Goal: Task Accomplishment & Management: Manage account settings

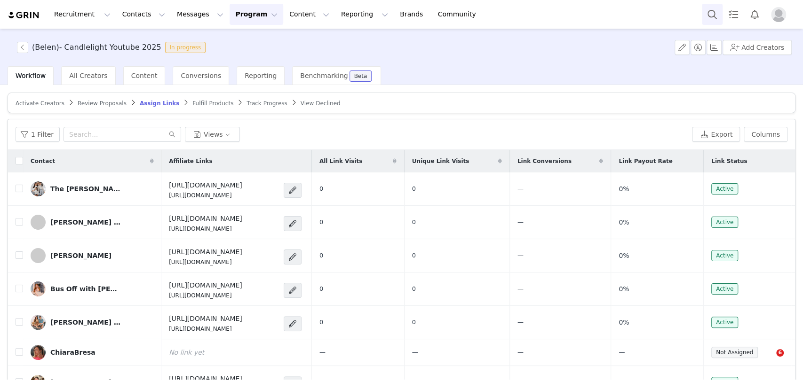
click at [711, 10] on button "Search" at bounding box center [712, 14] width 21 height 21
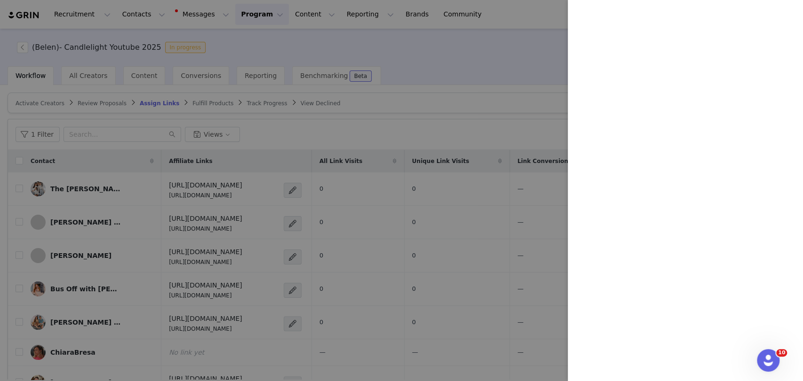
click at [370, 35] on div at bounding box center [401, 190] width 803 height 381
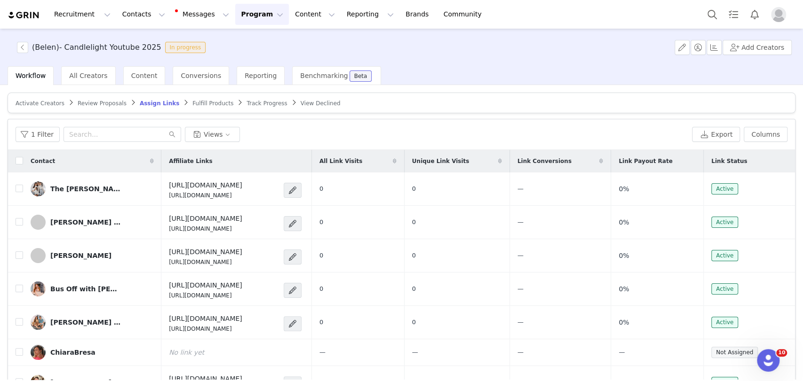
click at [246, 19] on button "Program Program" at bounding box center [262, 14] width 54 height 21
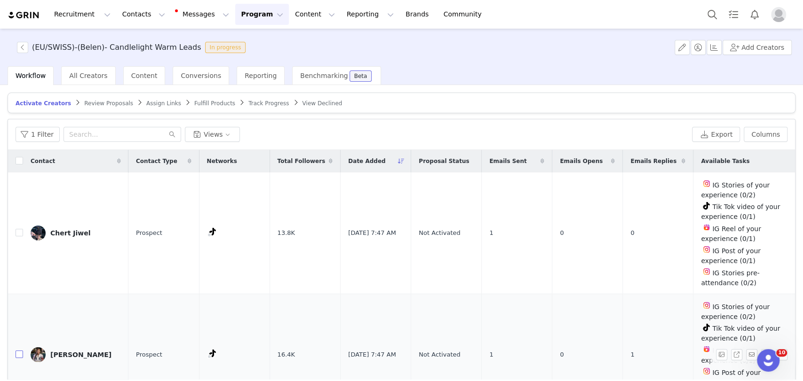
click at [19, 351] on input "checkbox" at bounding box center [20, 355] width 8 height 8
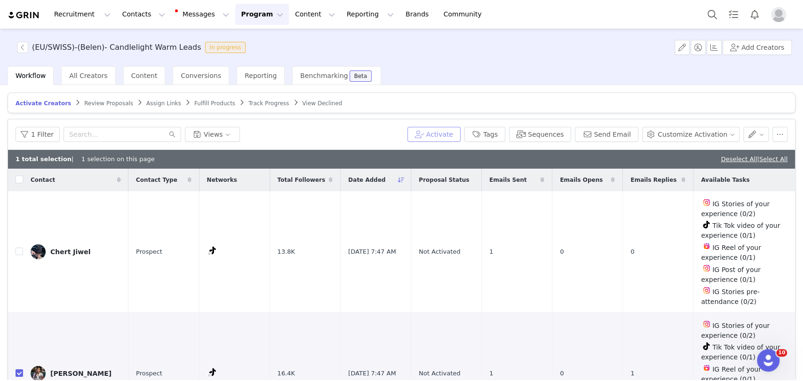
click at [459, 131] on button "Activate" at bounding box center [433, 134] width 53 height 15
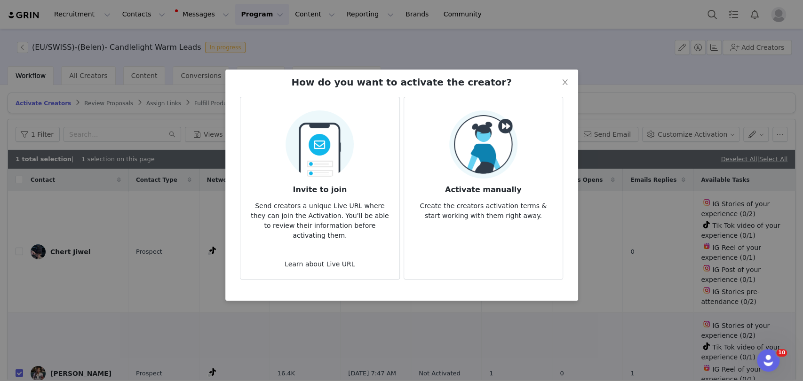
click at [501, 137] on img at bounding box center [483, 145] width 68 height 68
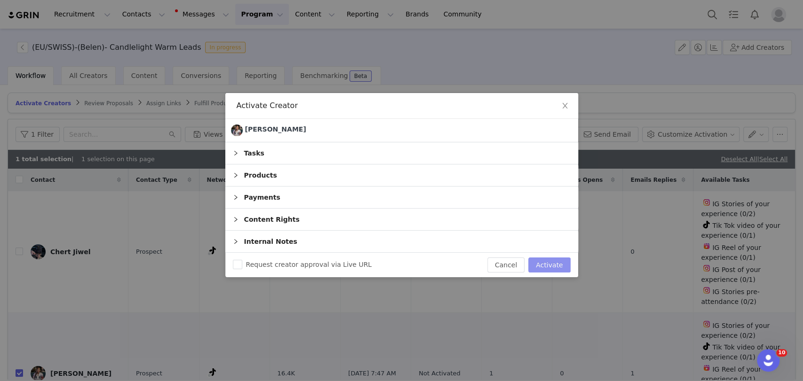
click at [549, 261] on button "Activate" at bounding box center [549, 265] width 42 height 15
checkbox input "false"
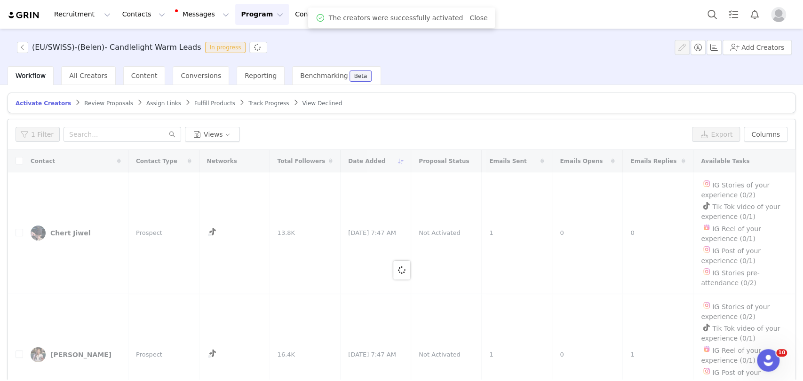
click at [146, 100] on span "Assign Links" at bounding box center [163, 103] width 35 height 7
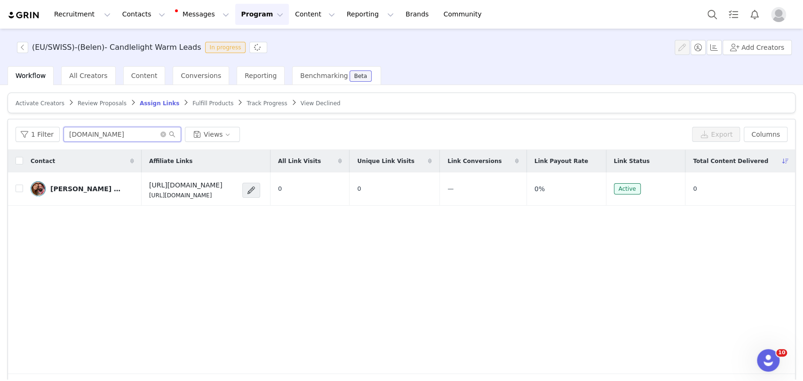
drag, startPoint x: 113, startPoint y: 129, endPoint x: 11, endPoint y: 130, distance: 102.1
click at [11, 130] on div "1 Filter [DOMAIN_NAME] Views Export Columns" at bounding box center [401, 134] width 787 height 31
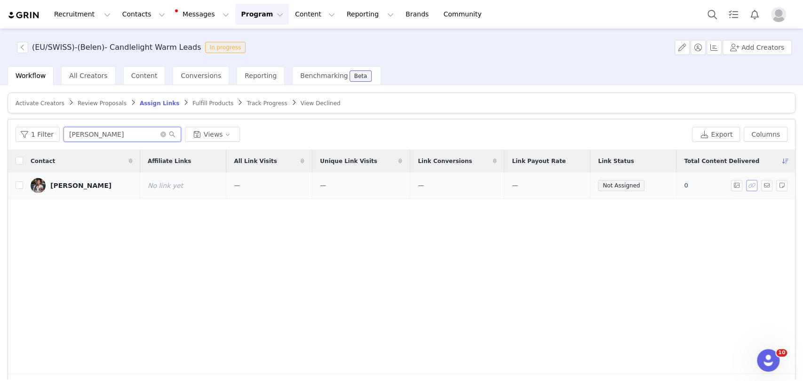
type input "[PERSON_NAME]"
click at [746, 182] on button "button" at bounding box center [751, 185] width 11 height 11
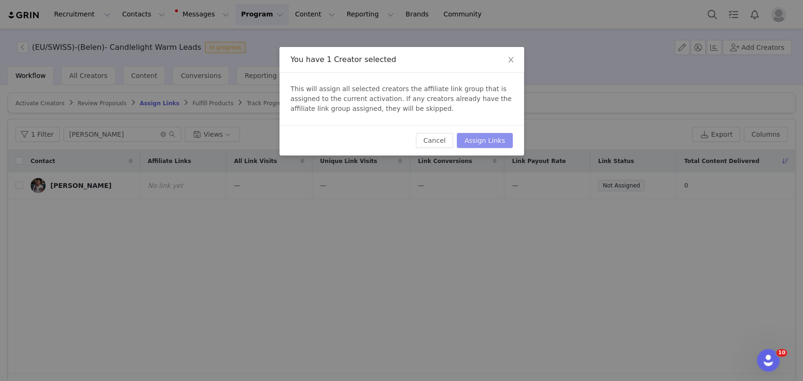
click at [488, 140] on button "Assign Links" at bounding box center [484, 140] width 55 height 15
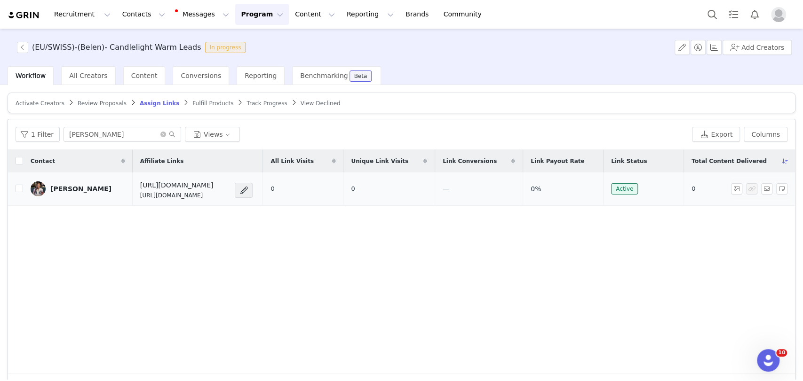
click at [53, 187] on div "[PERSON_NAME]" at bounding box center [80, 189] width 61 height 8
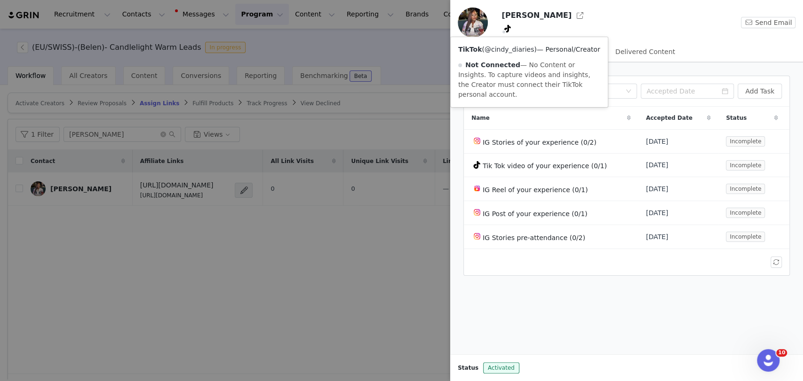
click at [510, 48] on link "@cindy_diaries" at bounding box center [509, 50] width 50 height 8
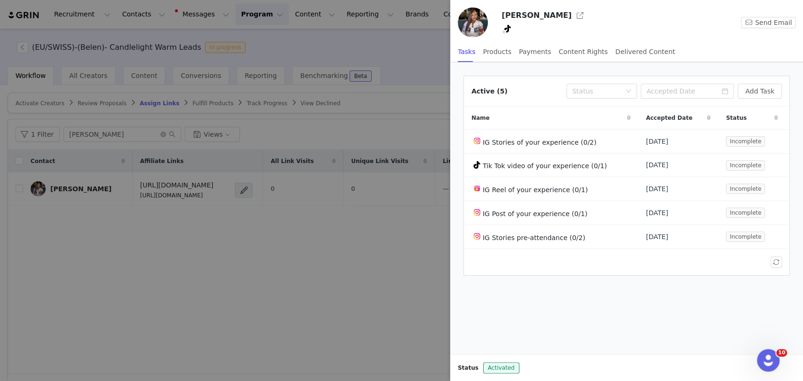
click at [247, 220] on div at bounding box center [401, 190] width 803 height 381
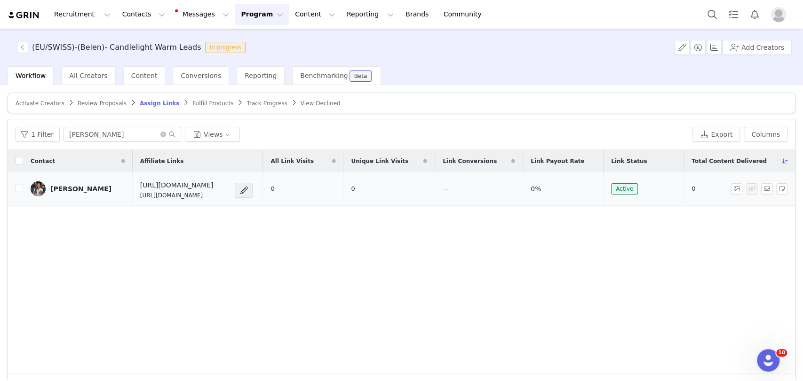
drag, startPoint x: 211, startPoint y: 194, endPoint x: 109, endPoint y: 198, distance: 102.1
click at [133, 198] on td "[URL][DOMAIN_NAME] [URL][DOMAIN_NAME]" at bounding box center [198, 189] width 130 height 33
copy p "[URL][DOMAIN_NAME]"
click at [761, 189] on button "button" at bounding box center [766, 188] width 11 height 11
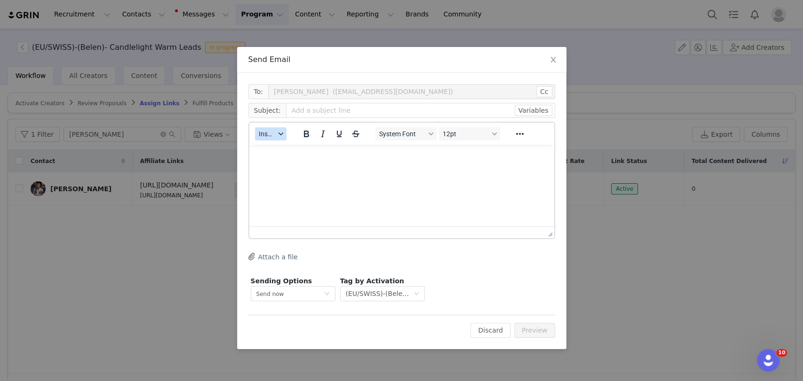
click at [263, 136] on span "Insert" at bounding box center [267, 134] width 16 height 8
click at [284, 147] on div "Insert Template" at bounding box center [304, 150] width 85 height 11
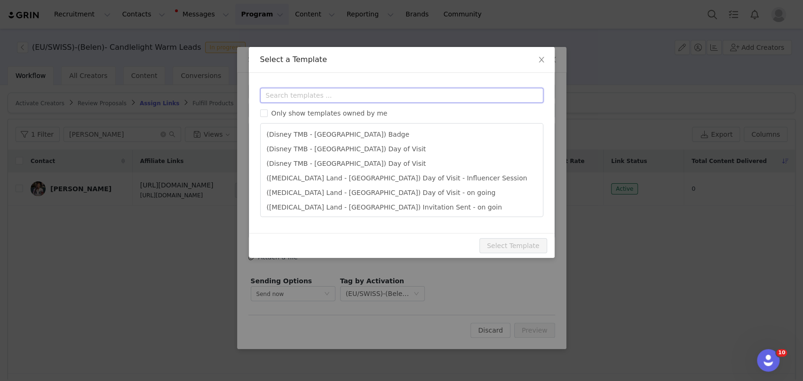
click at [297, 95] on input "text" at bounding box center [401, 95] width 283 height 15
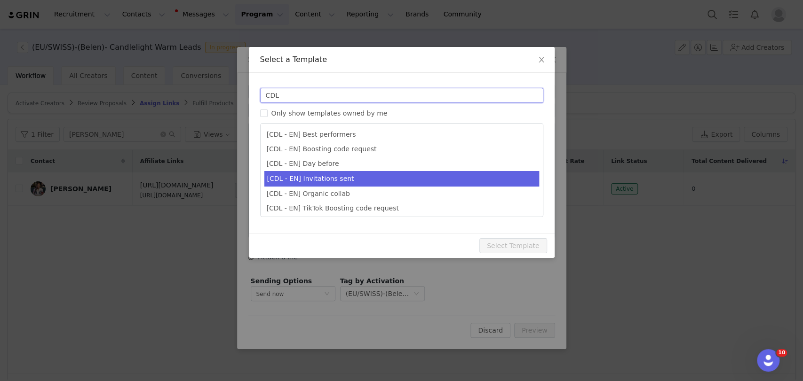
type input "CDL"
click at [318, 174] on li "[CDL - EN] Invitations sent" at bounding box center [401, 179] width 275 height 16
type input "Your invitations for Candlelight have been requested! 🕯️✨"
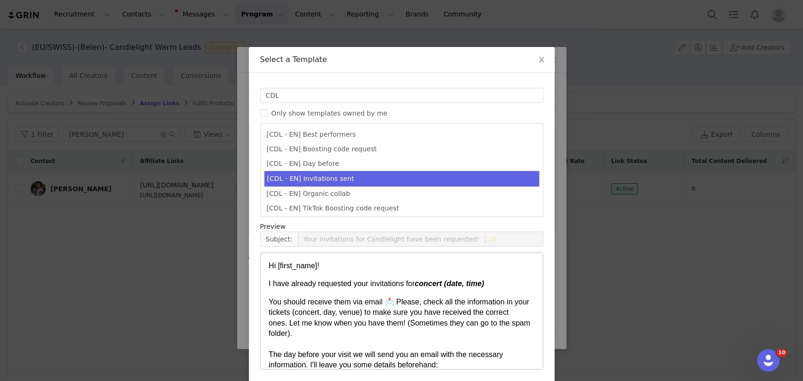
scroll to position [36, 0]
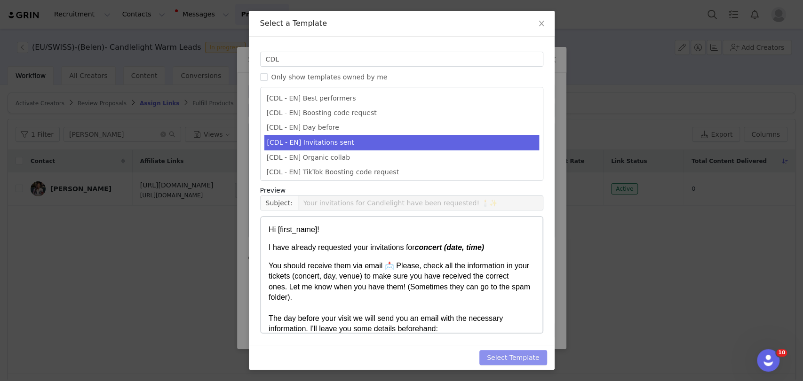
click at [511, 358] on button "Select Template" at bounding box center [513, 357] width 68 height 15
type input "Your invitations for Candlelight have been requested! 🕯️✨"
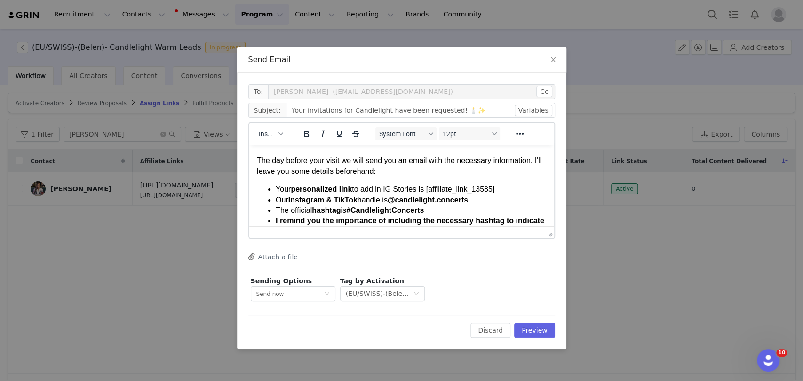
scroll to position [104, 0]
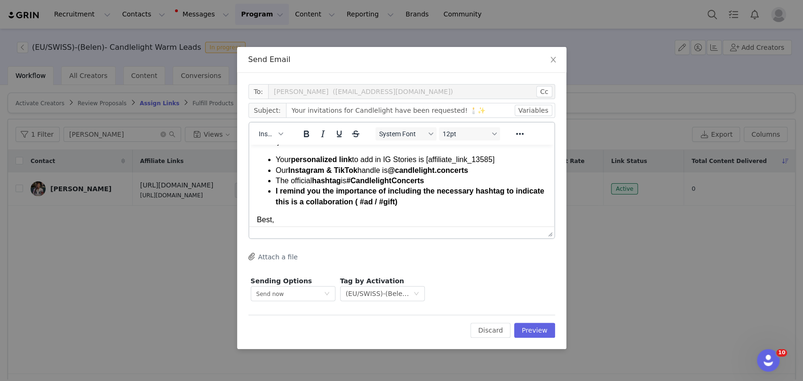
click at [501, 162] on li "Your personalized link to add in IG Stories is [affiliate_link_13585]" at bounding box center [410, 160] width 271 height 10
paste body "Rich Text Area. Press ALT-0 for help."
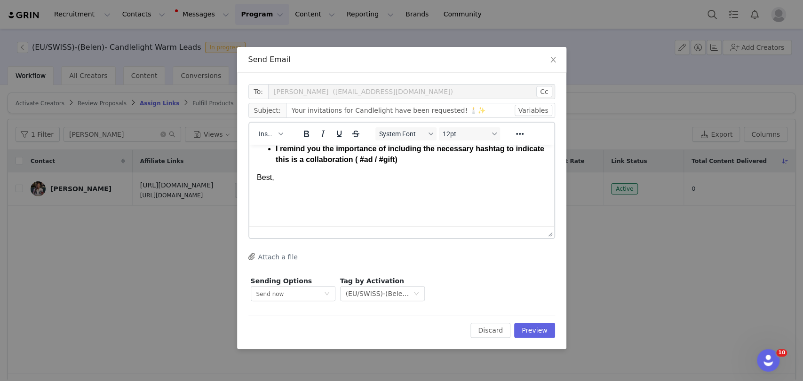
scroll to position [157, 0]
click at [280, 190] on p "Rich Text Area. Press ALT-0 for help." at bounding box center [401, 195] width 290 height 10
click at [269, 134] on span "Insert" at bounding box center [267, 134] width 16 height 8
click at [284, 175] on div "Insert Signature" at bounding box center [304, 180] width 85 height 11
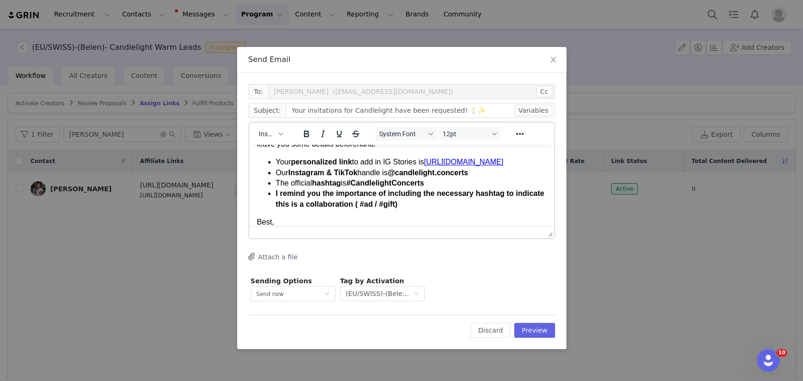
scroll to position [0, 0]
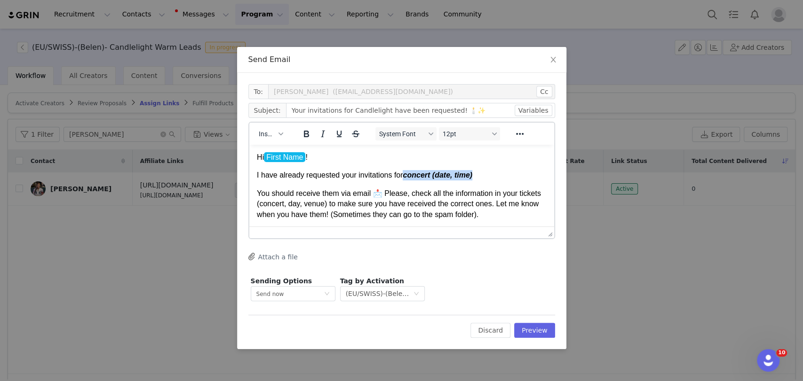
drag, startPoint x: 464, startPoint y: 180, endPoint x: 403, endPoint y: 175, distance: 61.3
click at [403, 175] on p "I have already requested your invitations for concert (date, time)" at bounding box center [401, 175] width 290 height 10
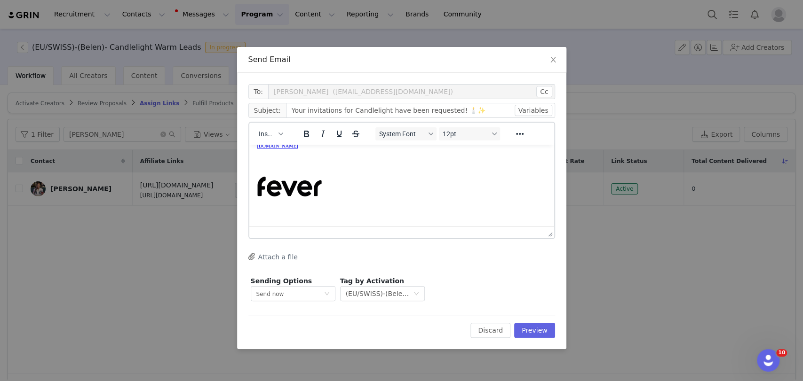
scroll to position [365, 0]
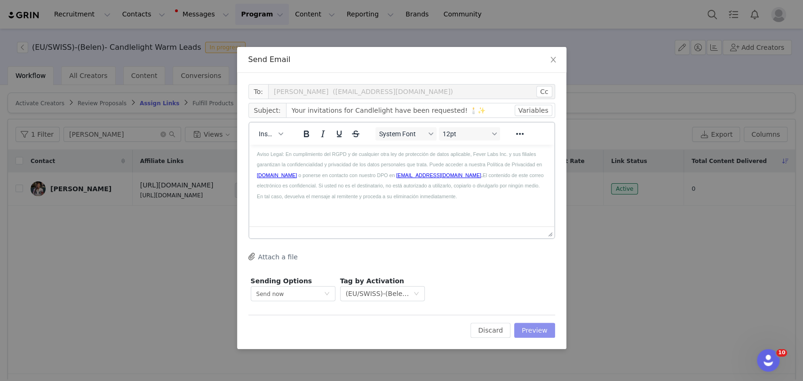
click at [543, 334] on button "Preview" at bounding box center [534, 330] width 41 height 15
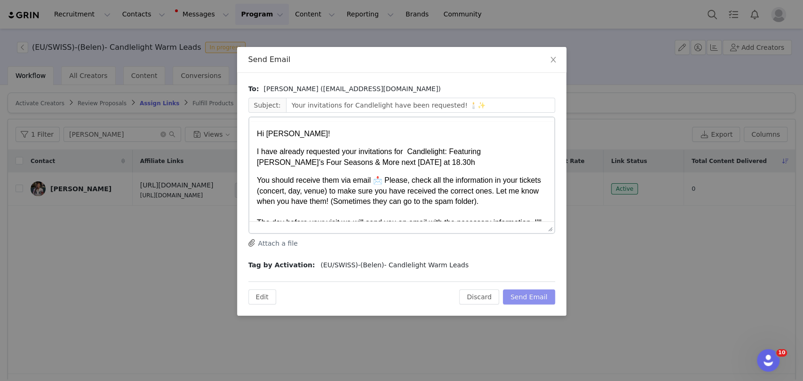
scroll to position [0, 0]
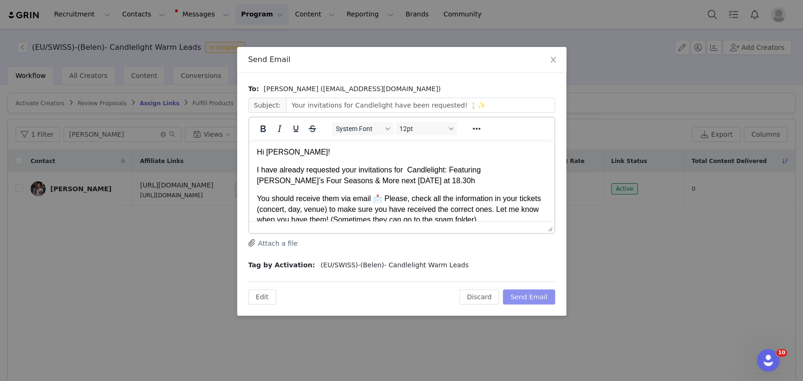
click at [529, 294] on button "Send Email" at bounding box center [529, 297] width 52 height 15
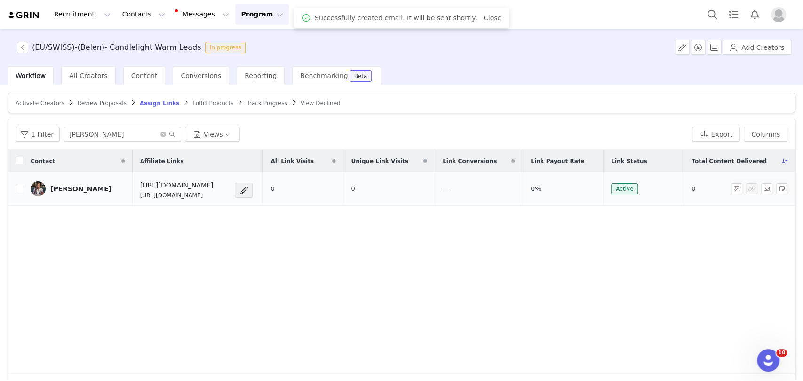
drag, startPoint x: 196, startPoint y: 196, endPoint x: 109, endPoint y: 192, distance: 86.6
click at [133, 192] on td "[URL][DOMAIN_NAME] [URL][DOMAIN_NAME]" at bounding box center [198, 189] width 130 height 33
copy p "[URL][DOMAIN_NAME]"
click at [761, 186] on button "button" at bounding box center [766, 188] width 11 height 11
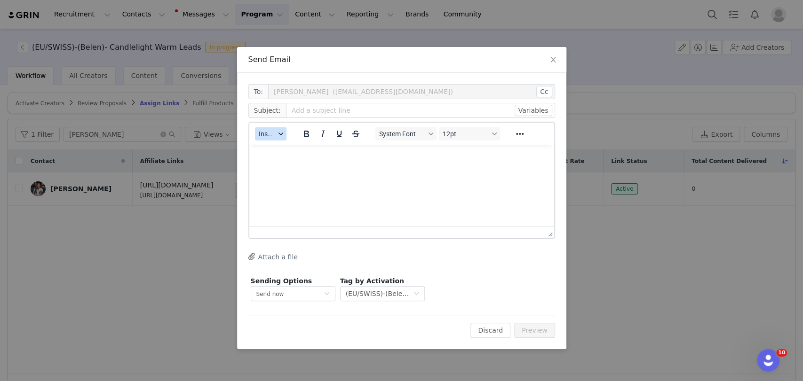
click at [269, 135] on span "Insert" at bounding box center [267, 134] width 16 height 8
click at [277, 148] on div "Insert Template" at bounding box center [304, 150] width 85 height 11
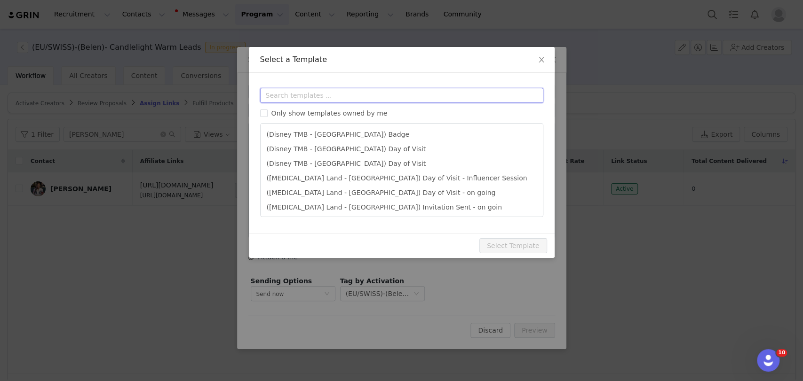
click at [282, 99] on input "text" at bounding box center [401, 95] width 283 height 15
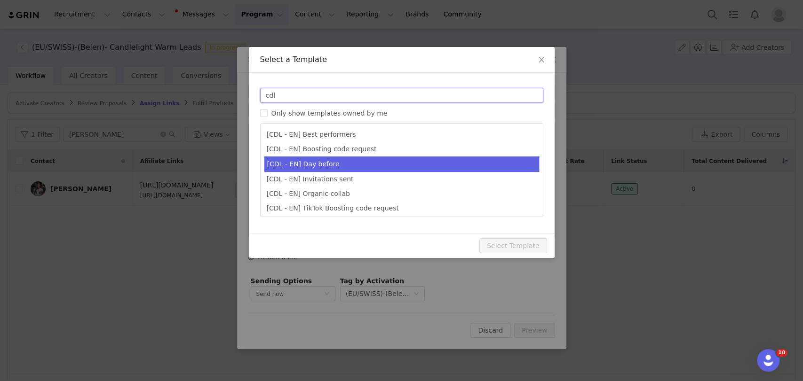
type input "cdl"
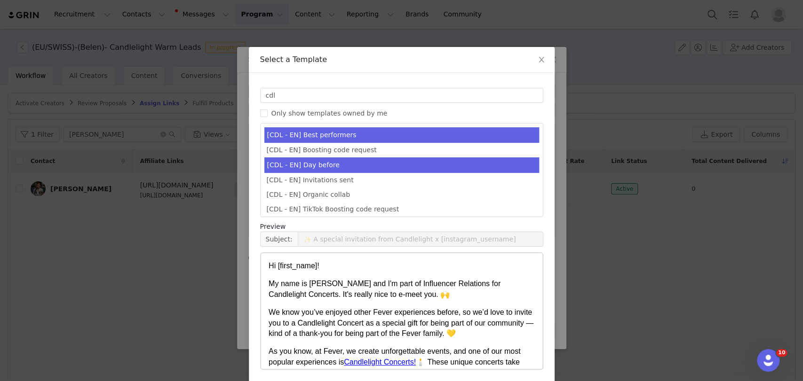
click at [289, 160] on li "[CDL - EN] Day before" at bounding box center [401, 166] width 275 height 16
type input "Your Candlelight Concert is almost here! 🕯️"
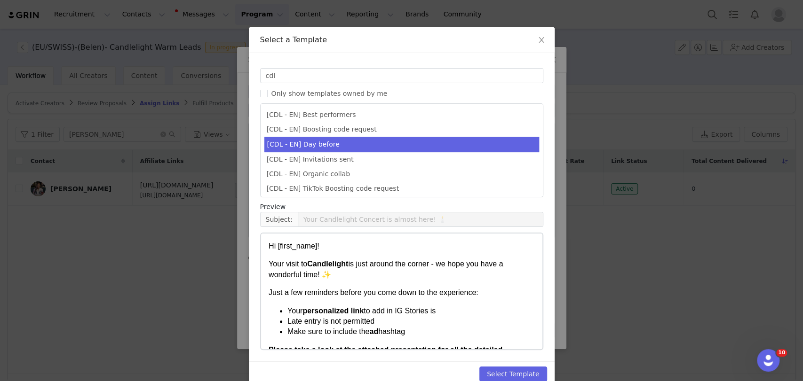
scroll to position [36, 0]
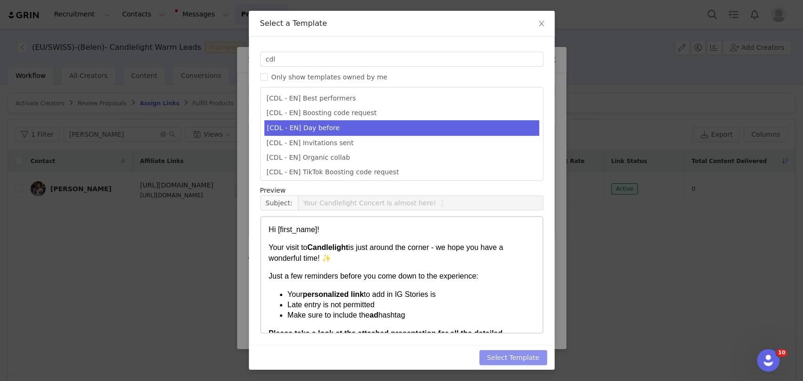
click at [510, 352] on button "Select Template" at bounding box center [513, 357] width 68 height 15
type input "Your Candlelight Concert is almost here! 🕯️"
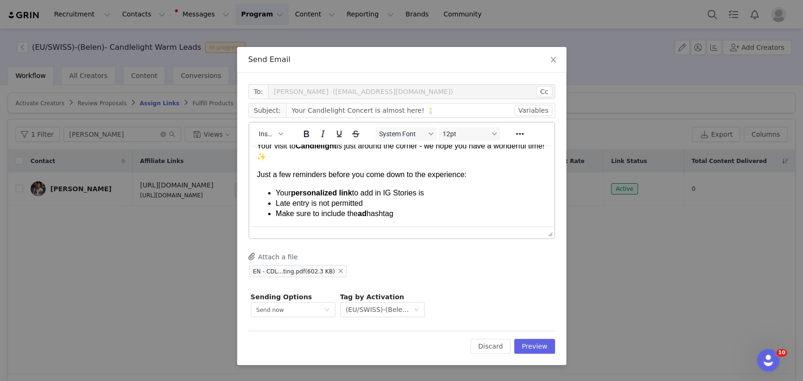
scroll to position [52, 0]
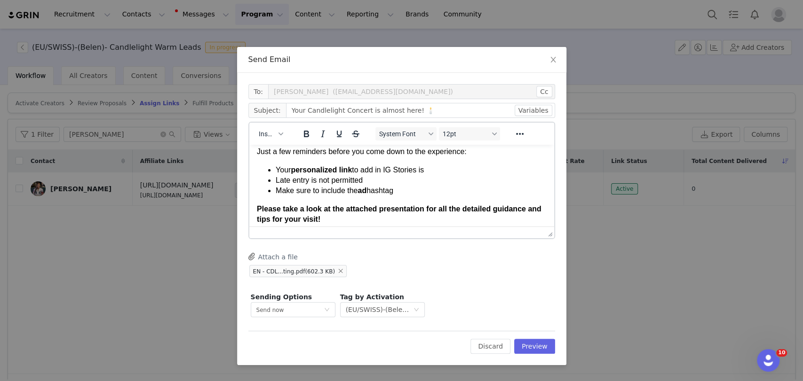
click at [428, 173] on li "Your personalized link to add in IG Stories is" at bounding box center [410, 170] width 271 height 10
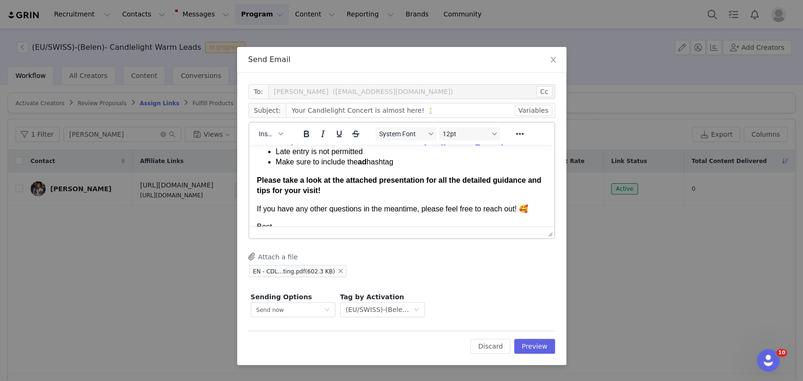
scroll to position [104, 0]
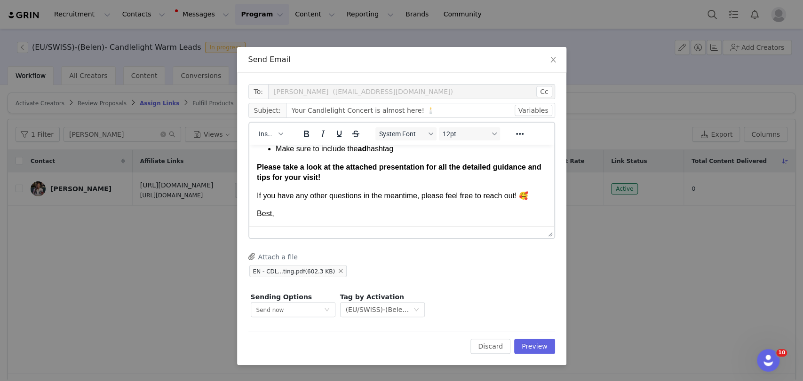
click at [297, 213] on p "Best," at bounding box center [401, 214] width 290 height 10
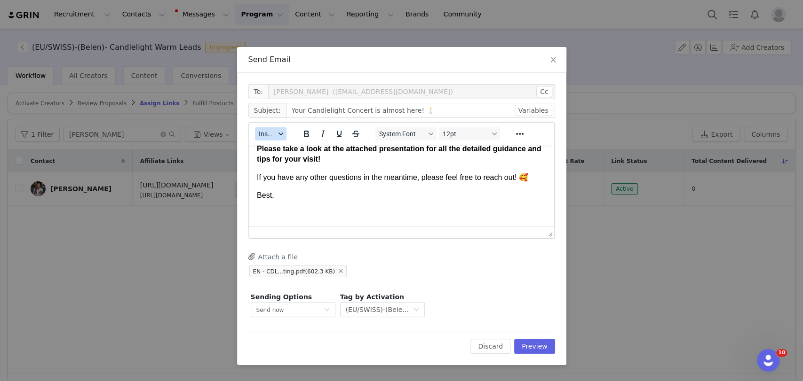
click at [273, 133] on span "Insert" at bounding box center [267, 134] width 16 height 8
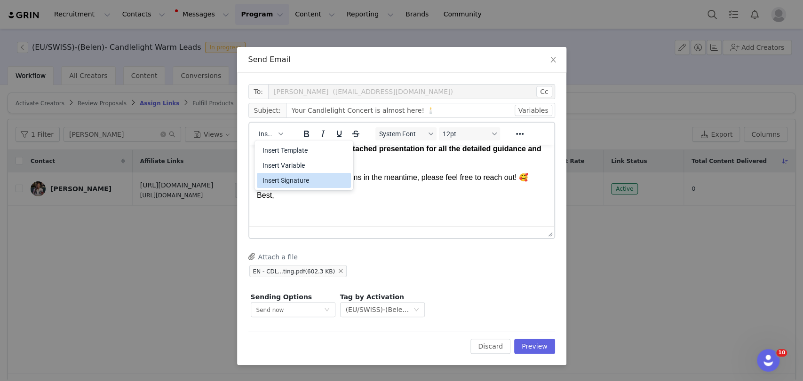
click at [271, 184] on div "Insert Signature" at bounding box center [304, 180] width 85 height 11
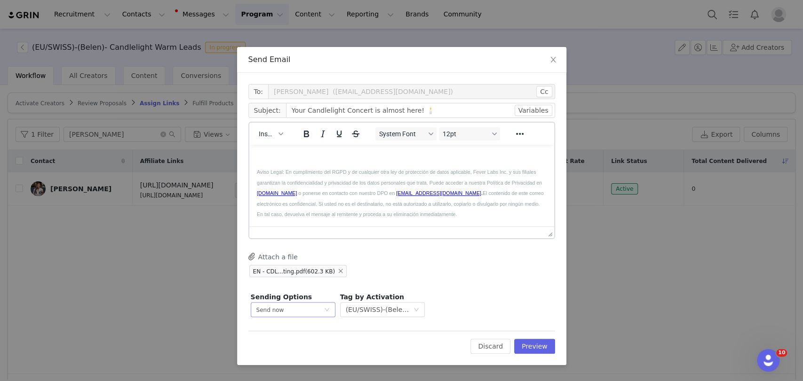
click at [279, 315] on div "Send now" at bounding box center [270, 310] width 28 height 15
click at [296, 344] on span "Schedule for later" at bounding box center [281, 344] width 50 height 7
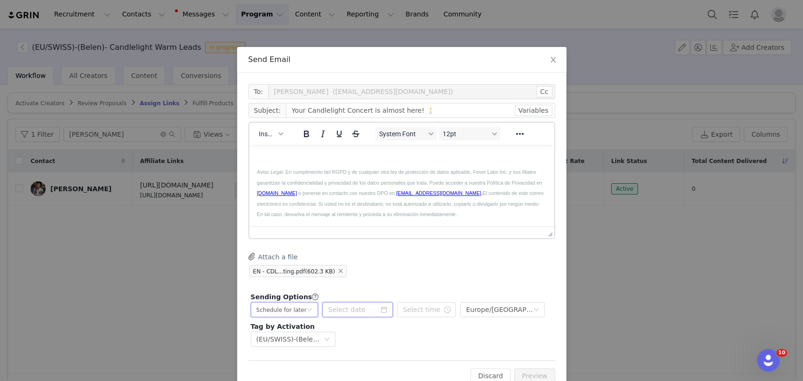
click at [339, 305] on input at bounding box center [357, 309] width 71 height 15
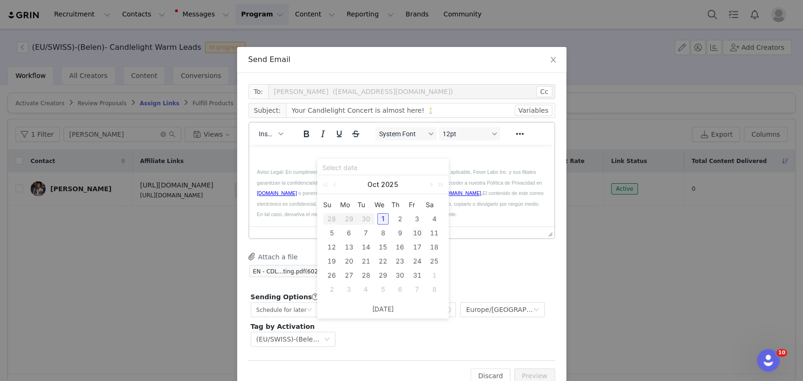
click at [416, 233] on div "10" at bounding box center [417, 233] width 11 height 11
type input "[DATE]"
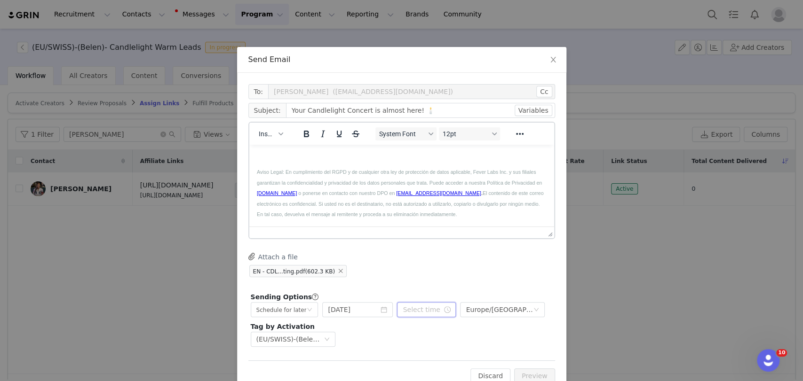
click at [415, 308] on input "text" at bounding box center [426, 309] width 59 height 15
click at [456, 231] on li "am" at bounding box center [457, 235] width 26 height 15
type input "11:10 am"
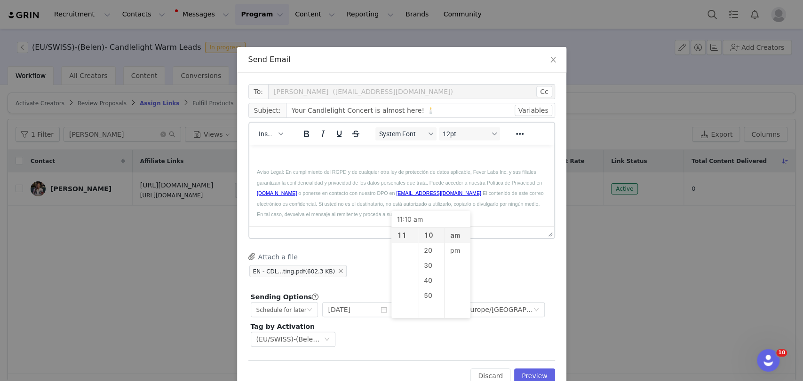
click at [490, 257] on div "Attach a file EN - CDL...ting.pdf (602.3 KB)" at bounding box center [401, 266] width 307 height 26
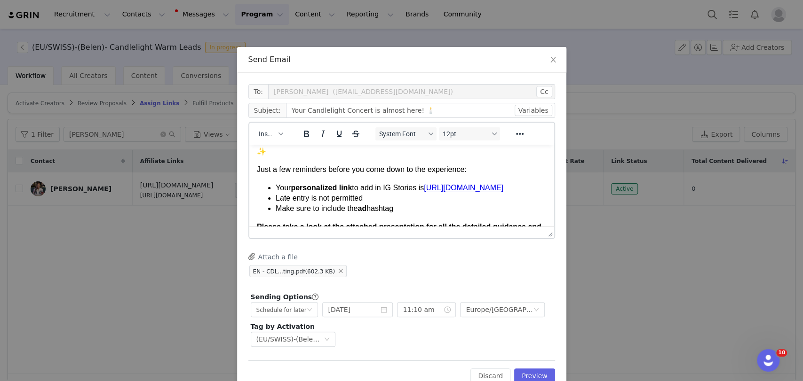
scroll to position [52, 0]
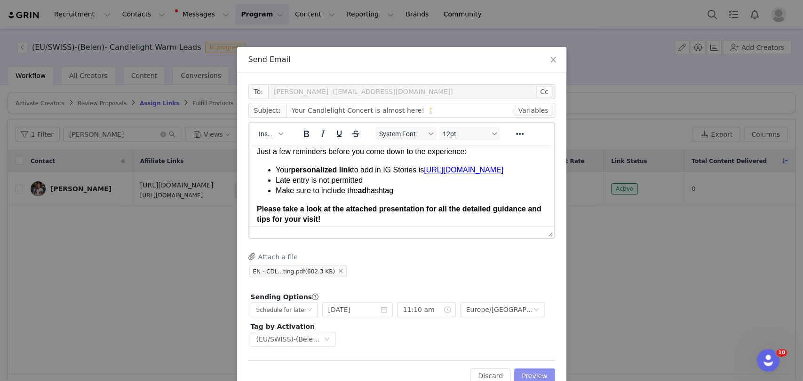
click at [533, 373] on button "Preview" at bounding box center [534, 376] width 41 height 15
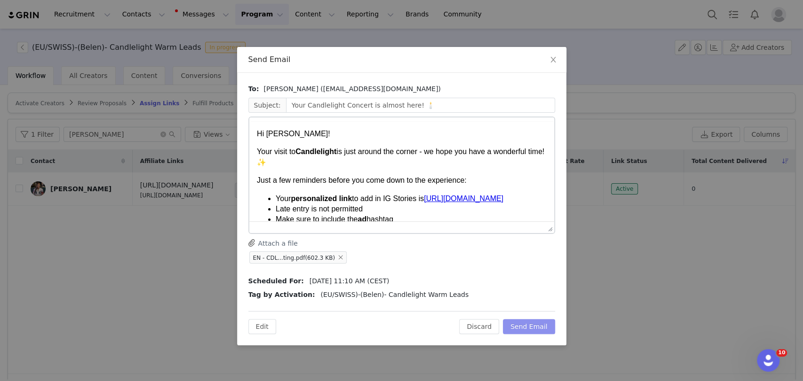
scroll to position [0, 0]
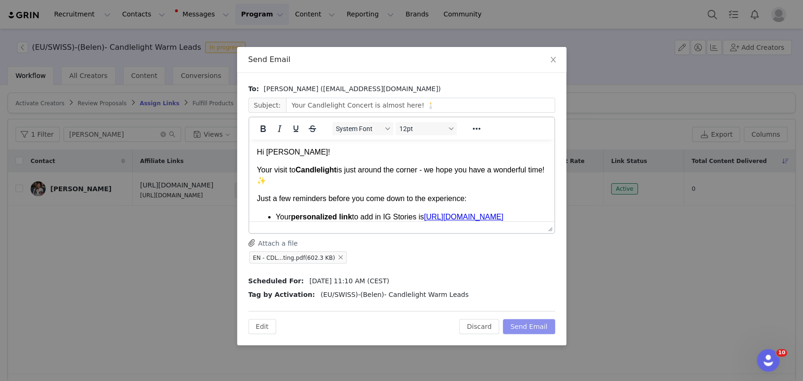
click at [531, 324] on button "Send Email" at bounding box center [529, 326] width 52 height 15
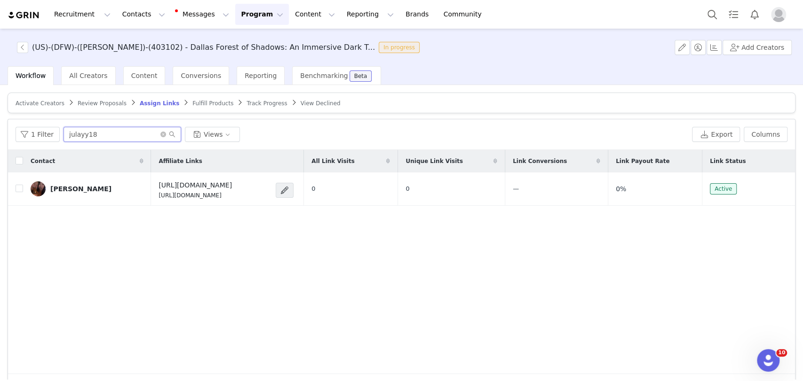
click at [77, 136] on input "julayy18" at bounding box center [122, 134] width 118 height 15
click at [40, 105] on span "Activate Creators" at bounding box center [40, 103] width 49 height 7
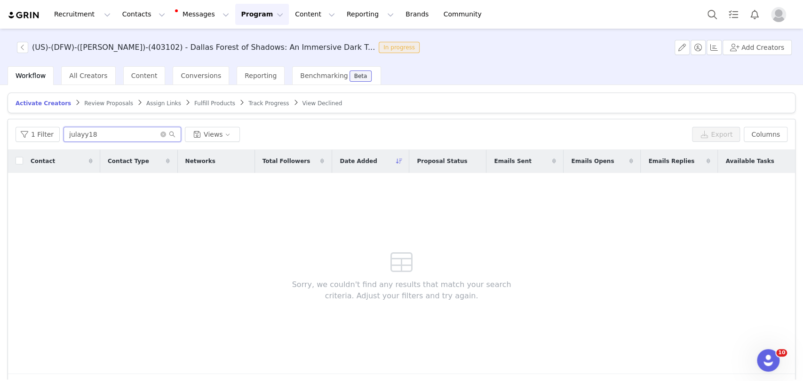
click at [95, 133] on input "julayy18" at bounding box center [122, 134] width 118 height 15
paste input "andk_adventures"
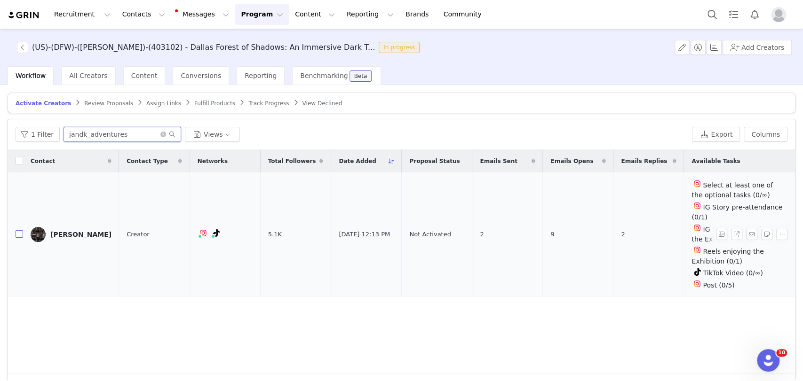
type input "jandk_adventures"
click at [16, 230] on input "checkbox" at bounding box center [20, 234] width 8 height 8
checkbox input "true"
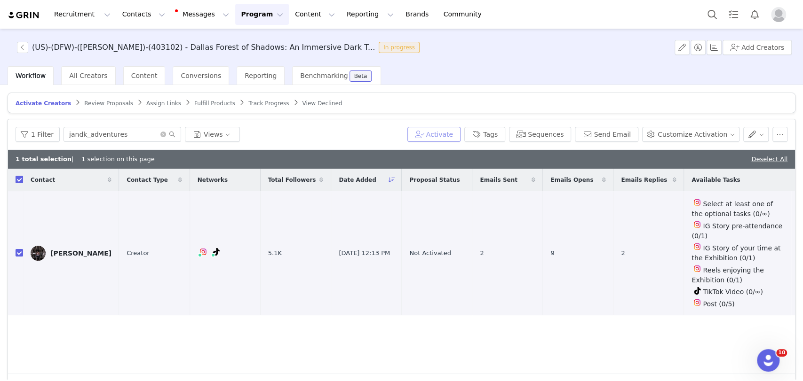
click at [448, 130] on button "Activate" at bounding box center [433, 134] width 53 height 15
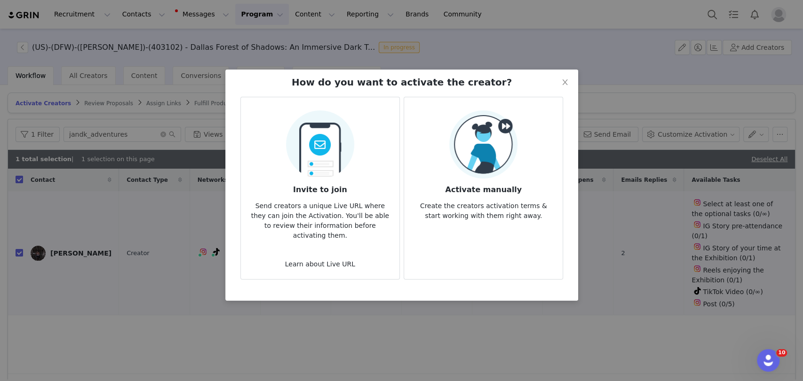
click at [499, 143] on img at bounding box center [483, 145] width 68 height 68
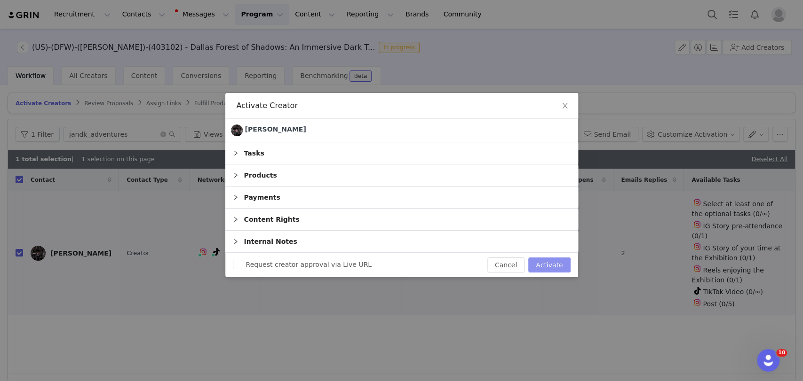
click at [551, 271] on button "Activate" at bounding box center [549, 265] width 42 height 15
checkbox input "false"
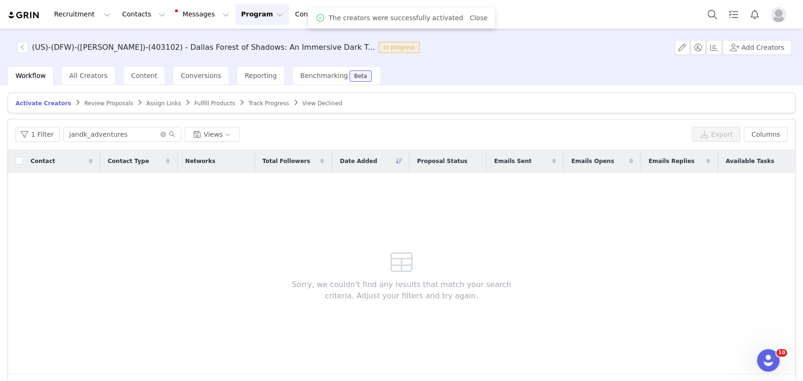
click at [148, 108] on article "Activate Creators Review Proposals Assign Links Fulfill Products Track Progress…" at bounding box center [402, 103] width 788 height 21
click at [146, 100] on span "Assign Links" at bounding box center [163, 103] width 35 height 7
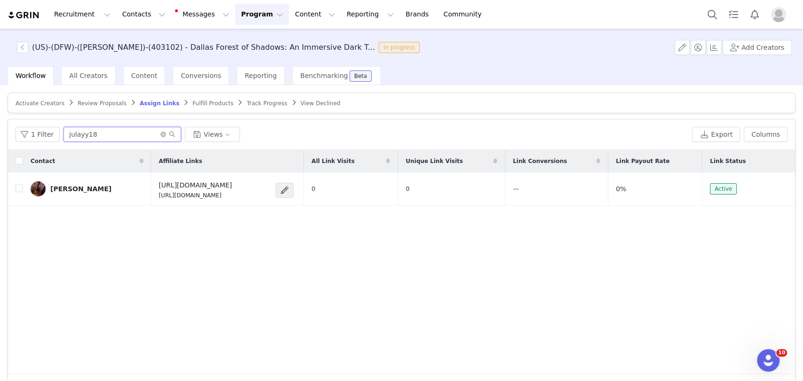
click at [97, 132] on input "julayy18" at bounding box center [122, 134] width 118 height 15
paste input "andk_adventures"
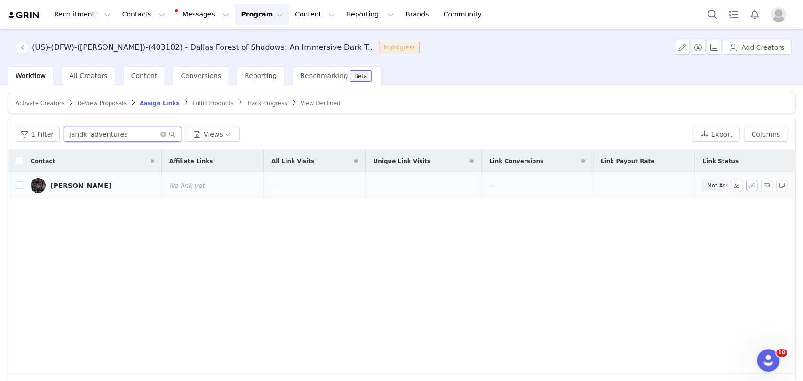
type input "jandk_adventures"
click at [746, 185] on button "button" at bounding box center [751, 185] width 11 height 11
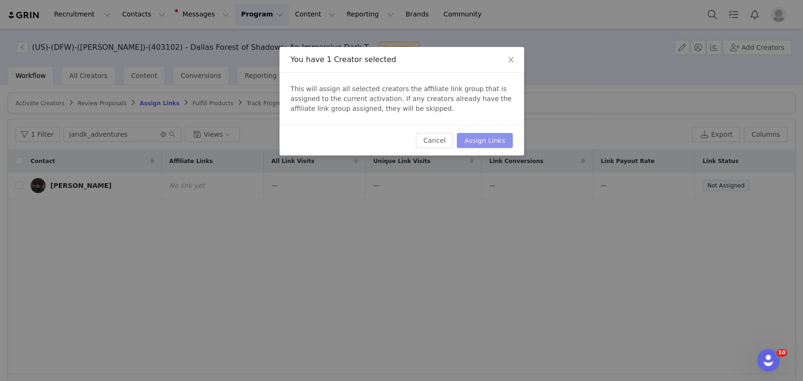
click at [487, 135] on button "Assign Links" at bounding box center [484, 140] width 55 height 15
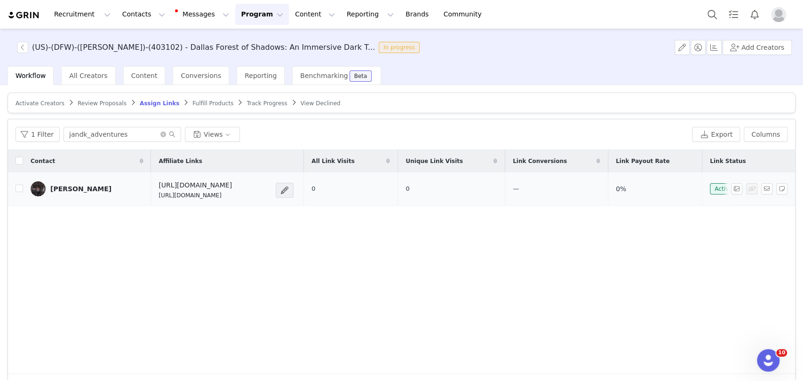
drag, startPoint x: 256, startPoint y: 198, endPoint x: 130, endPoint y: 200, distance: 126.1
click at [151, 200] on td "https://feverup.com/m/403102 https://glnk.io/2xz4y/feverxjandk-adventures" at bounding box center [227, 189] width 152 height 33
click at [249, 212] on div "Contact Affiliate Links All Link Visits Unique Link Visits Link Conversions Lin…" at bounding box center [401, 262] width 787 height 224
drag, startPoint x: 249, startPoint y: 195, endPoint x: 136, endPoint y: 195, distance: 112.9
click at [158, 195] on div "https://feverup.com/m/403102 https://glnk.io/2xz4y/feverxjandk-adventures" at bounding box center [213, 190] width 111 height 19
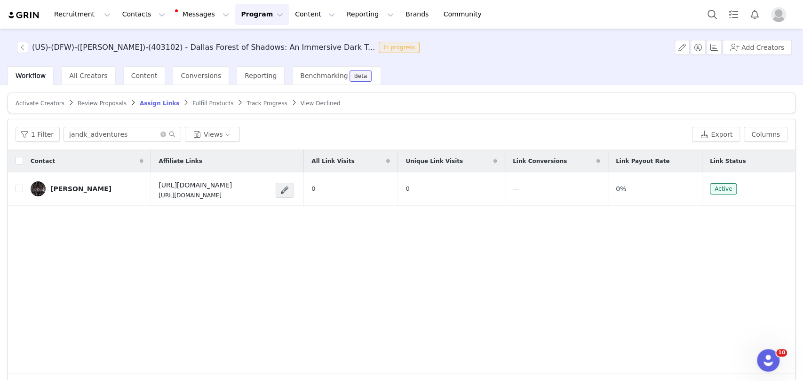
click at [315, 209] on div "Contact Affiliate Links All Link Visits Unique Link Visits Link Conversions Lin…" at bounding box center [401, 262] width 787 height 224
click at [761, 189] on button "button" at bounding box center [766, 188] width 11 height 11
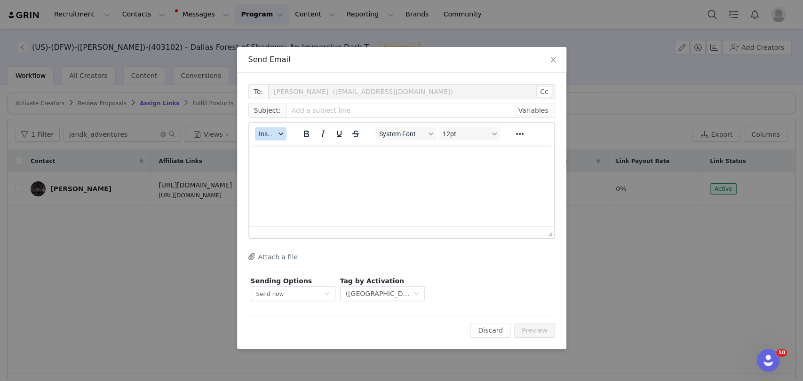
click at [271, 132] on span "Insert" at bounding box center [267, 134] width 16 height 8
click at [279, 143] on div "Insert Template" at bounding box center [304, 150] width 94 height 15
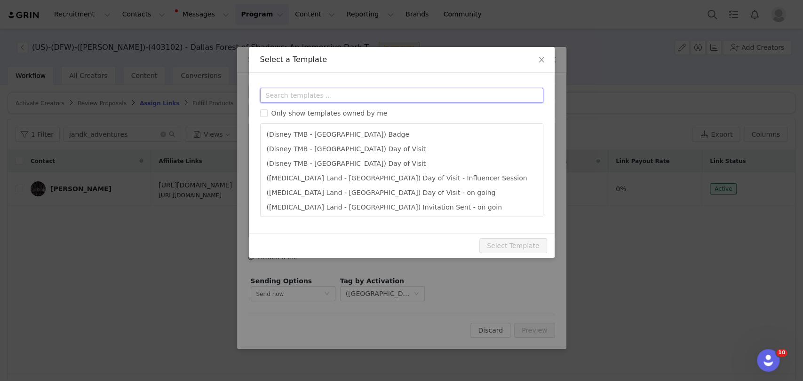
click at [291, 98] on input "text" at bounding box center [401, 95] width 283 height 15
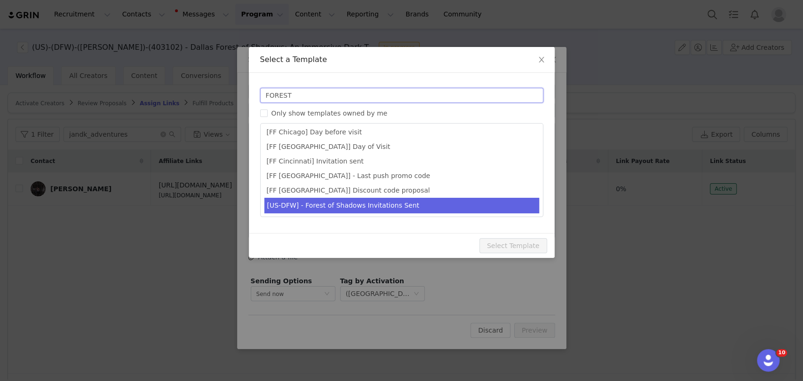
type input "FOREST"
click at [331, 207] on li "[US-DFW] - Forest of Shadows Invitations Sent" at bounding box center [401, 206] width 275 height 16
type input "Fever x [instagram_username] | You are on the guest list for Forest of Shadows"
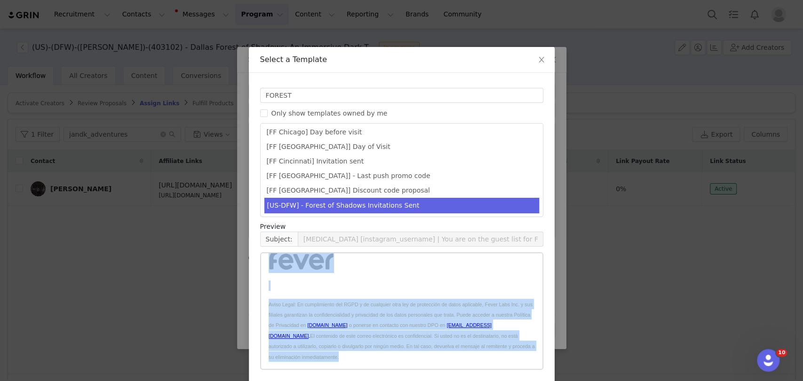
scroll to position [36, 0]
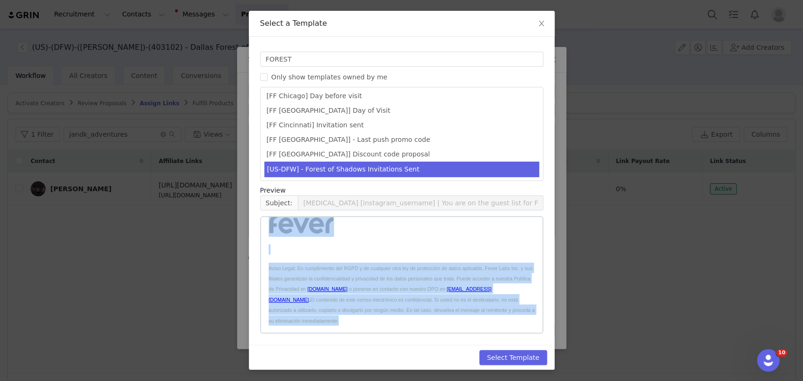
drag, startPoint x: 269, startPoint y: 230, endPoint x: 427, endPoint y: 404, distance: 235.4
click at [427, 333] on html "Hi [first_name]! I am pleased to tell you that we are counting on you for Fores…" at bounding box center [401, 115] width 281 height 436
copy body "Hi [first_name]! I am pleased to tell you that we are counting on you for Fores…"
click at [412, 278] on span "Aviso Legal: En cumplimiento del RGPD y de cualquier otra ley de protección de …" at bounding box center [400, 279] width 264 height 27
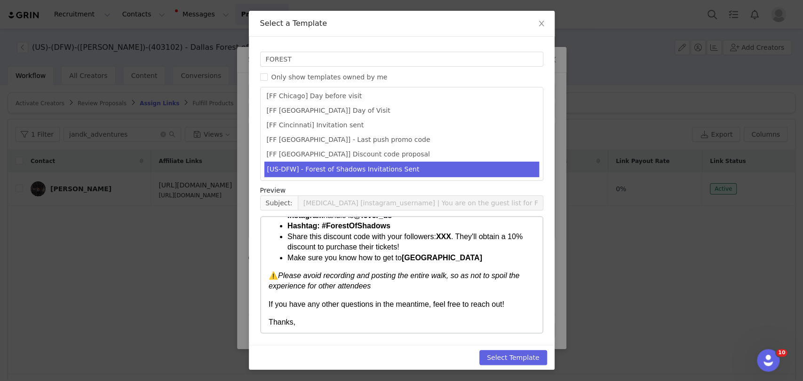
scroll to position [59, 0]
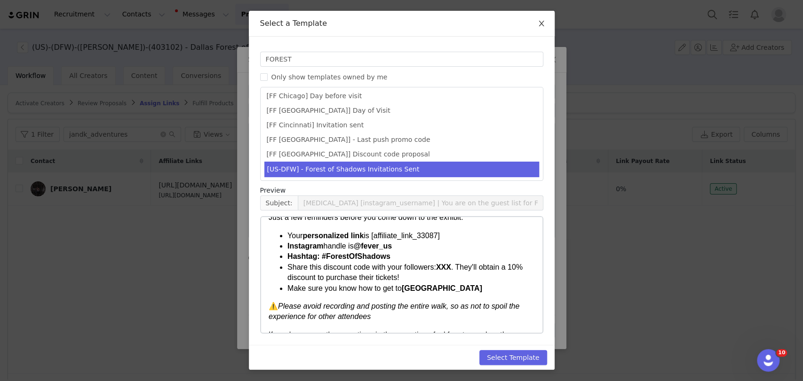
click at [538, 23] on icon "icon: close" at bounding box center [542, 24] width 8 height 8
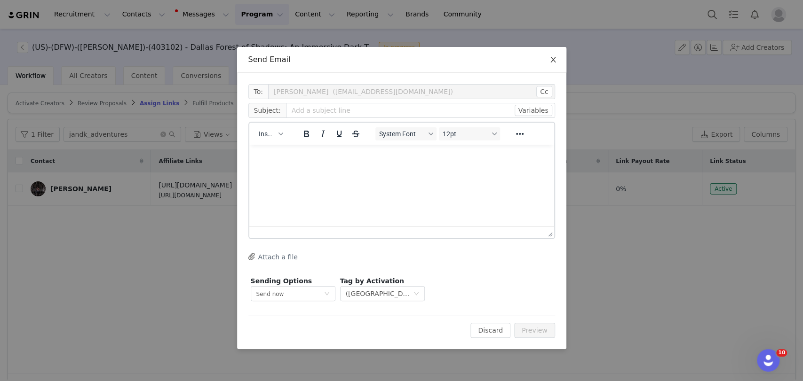
scroll to position [0, 0]
click at [551, 58] on icon "icon: close" at bounding box center [552, 60] width 5 height 6
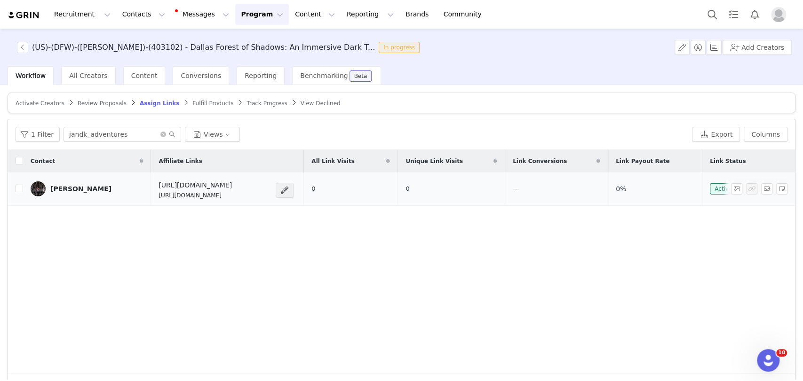
drag, startPoint x: 256, startPoint y: 204, endPoint x: 125, endPoint y: 195, distance: 132.0
click at [151, 195] on td "https://feverup.com/m/403102 https://glnk.io/2xz4y/feverxjandk-adventures" at bounding box center [227, 189] width 152 height 33
copy p "https://glnk.io/2xz4y/feverxjandk-adventures"
click at [43, 96] on article "Activate Creators Review Proposals Assign Links Fulfill Products Track Progress…" at bounding box center [402, 103] width 788 height 21
click at [43, 100] on link "Activate Creators" at bounding box center [40, 103] width 49 height 7
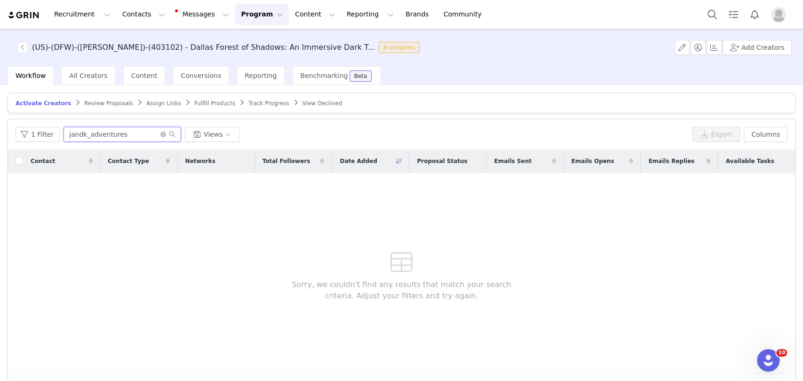
click at [112, 133] on input "jandk_adventures" at bounding box center [122, 134] width 118 height 15
paste input "victoriajameson"
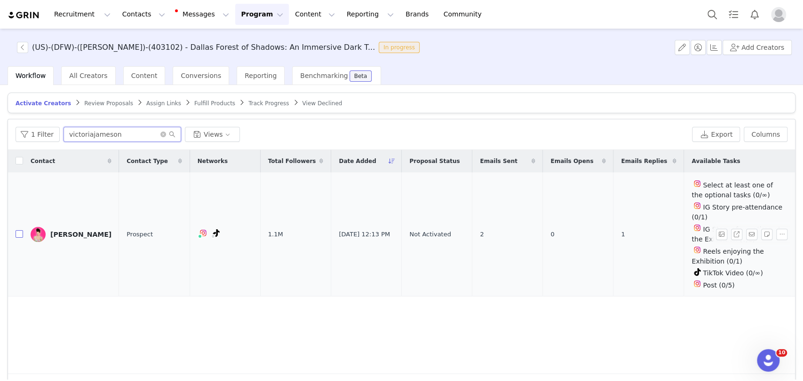
type input "victoriajameson"
click at [21, 232] on input "checkbox" at bounding box center [20, 234] width 8 height 8
checkbox input "true"
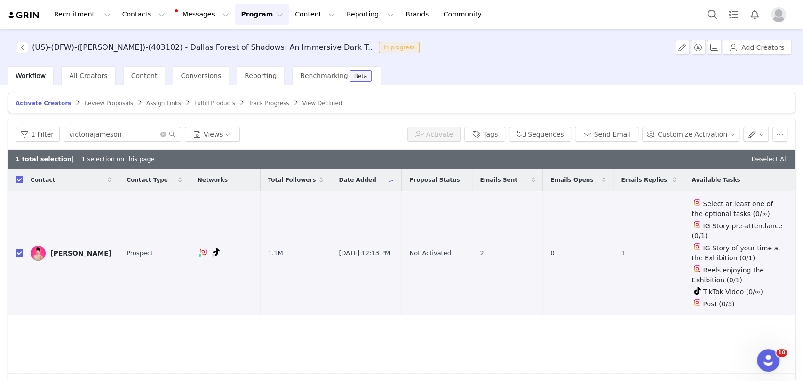
click at [438, 131] on button "Activate" at bounding box center [433, 134] width 53 height 15
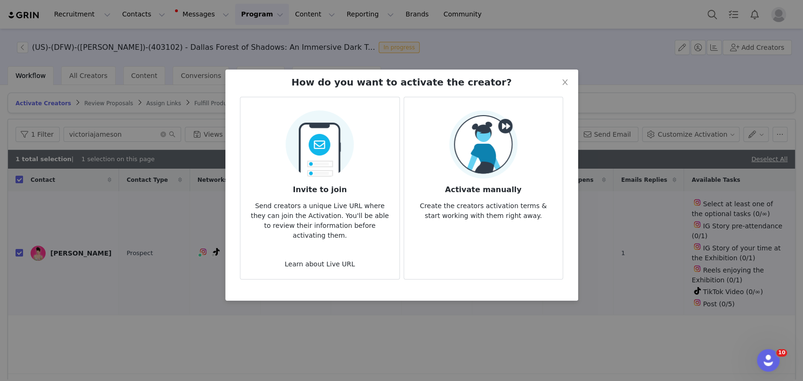
click at [482, 140] on img at bounding box center [483, 145] width 68 height 68
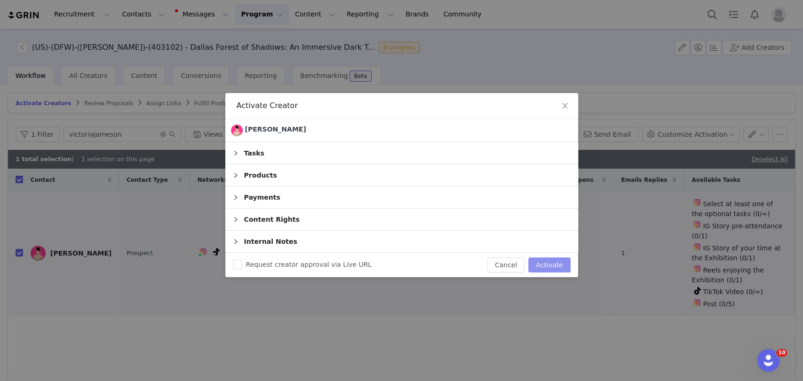
click at [548, 266] on button "Activate" at bounding box center [549, 265] width 42 height 15
checkbox input "false"
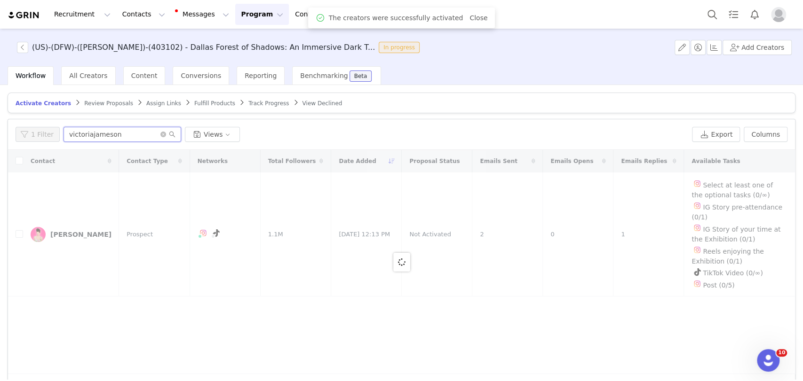
click at [106, 128] on input "victoriajameson" at bounding box center [122, 134] width 118 height 15
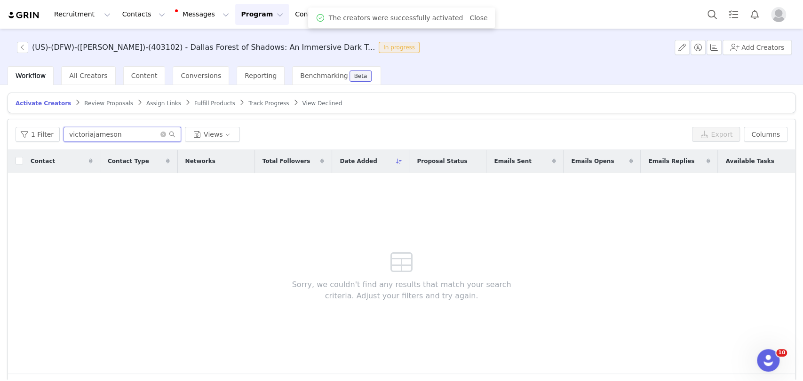
click at [106, 128] on input "victoriajameson" at bounding box center [122, 134] width 118 height 15
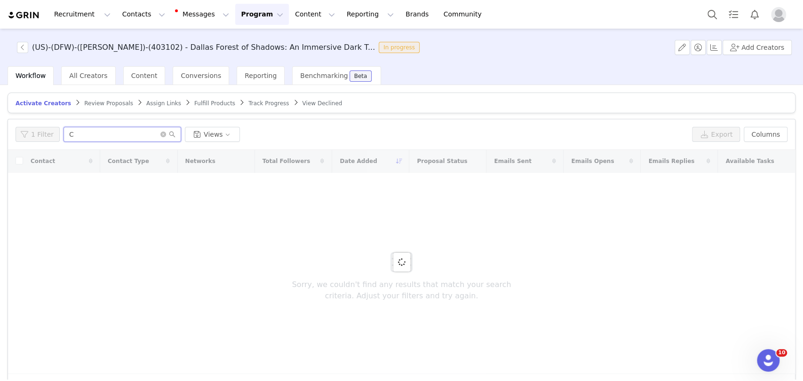
type input "C"
click at [146, 101] on span "Assign Links" at bounding box center [163, 103] width 35 height 7
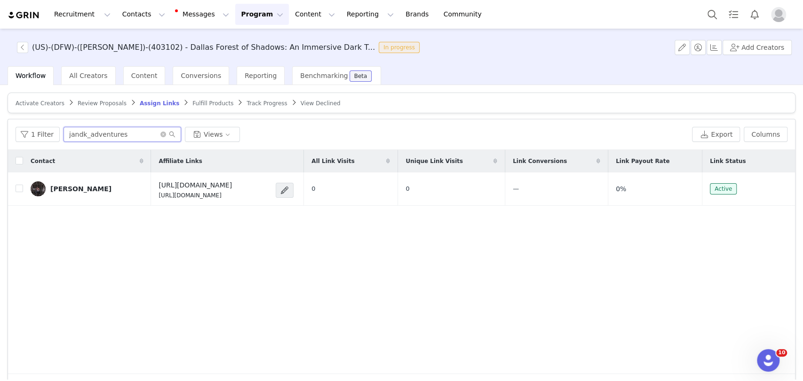
drag, startPoint x: 92, startPoint y: 134, endPoint x: 15, endPoint y: 139, distance: 77.3
click at [15, 139] on div "1 Filter jandk_adventures Views Export Columns" at bounding box center [401, 134] width 787 height 31
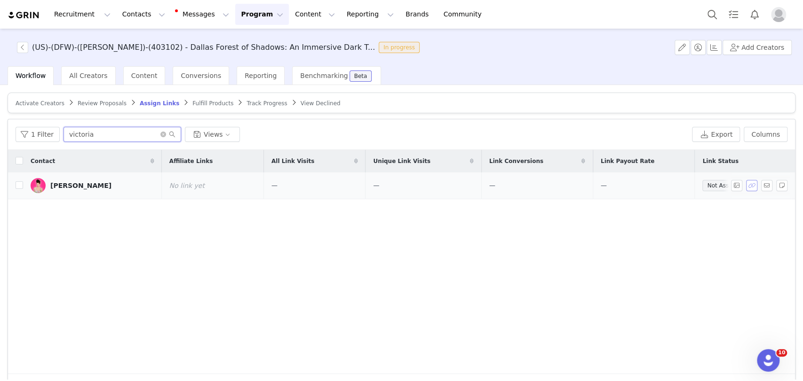
type input "victoria"
click at [746, 182] on button "button" at bounding box center [751, 185] width 11 height 11
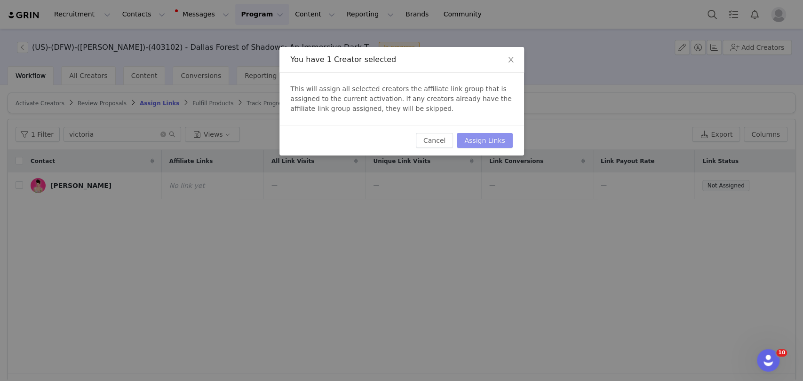
click at [496, 141] on button "Assign Links" at bounding box center [484, 140] width 55 height 15
